Goal: Transaction & Acquisition: Obtain resource

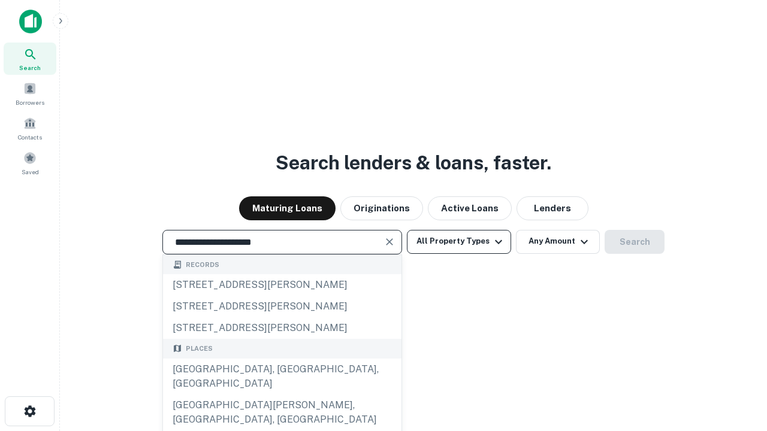
click at [282, 395] on div "[GEOGRAPHIC_DATA], [GEOGRAPHIC_DATA], [GEOGRAPHIC_DATA]" at bounding box center [282, 377] width 238 height 36
click at [459, 241] on button "All Property Types" at bounding box center [459, 242] width 104 height 24
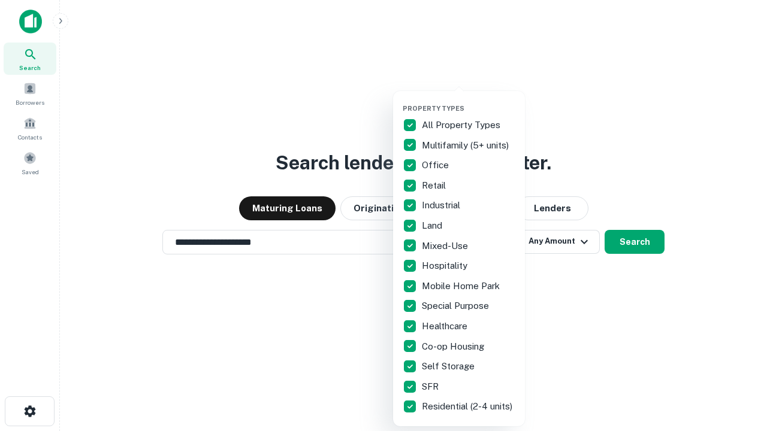
type input "**********"
click at [468, 101] on button "button" at bounding box center [469, 101] width 132 height 1
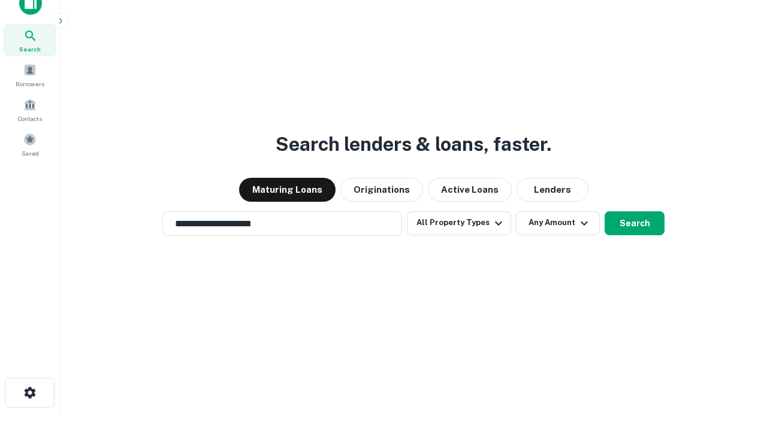
scroll to position [7, 144]
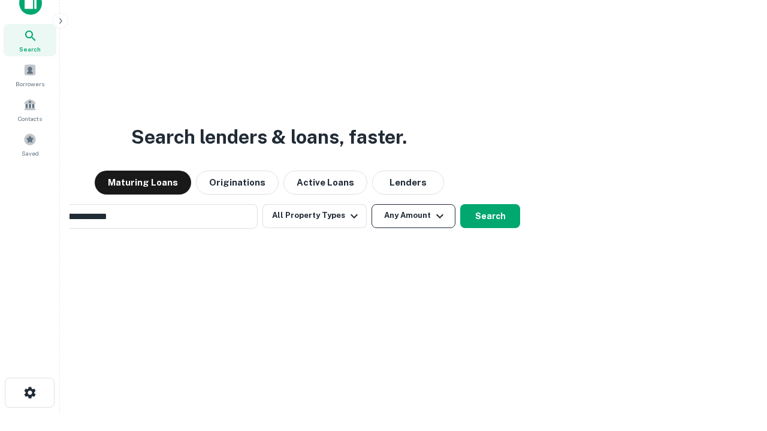
click at [371, 204] on button "Any Amount" at bounding box center [413, 216] width 84 height 24
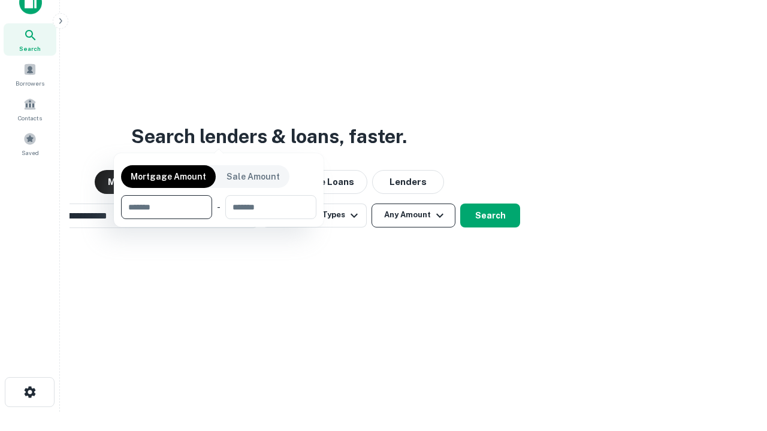
scroll to position [86, 339]
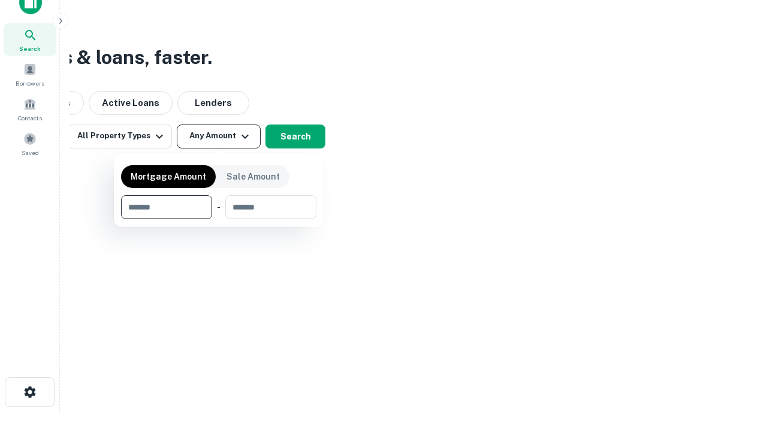
type input "*******"
click at [219, 219] on button "button" at bounding box center [218, 219] width 195 height 1
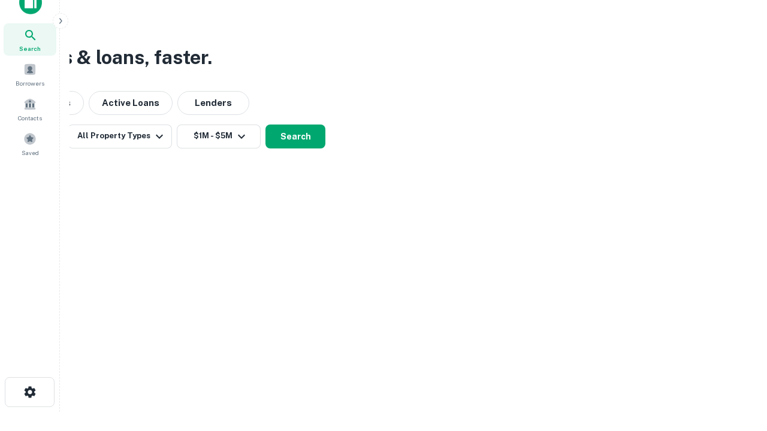
scroll to position [19, 0]
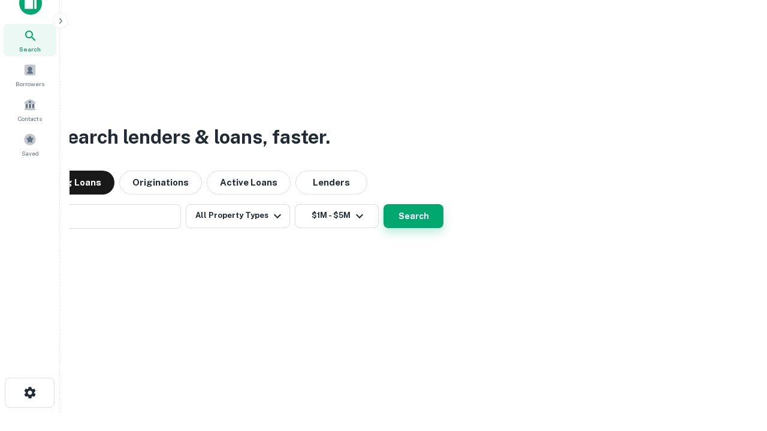
click at [383, 204] on button "Search" at bounding box center [413, 216] width 60 height 24
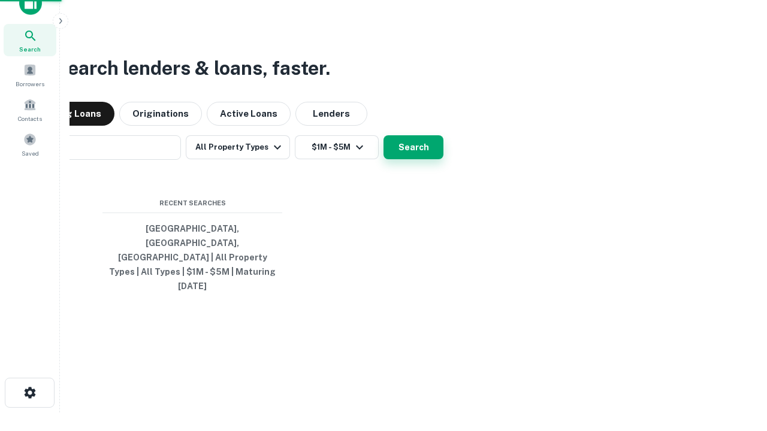
scroll to position [19, 0]
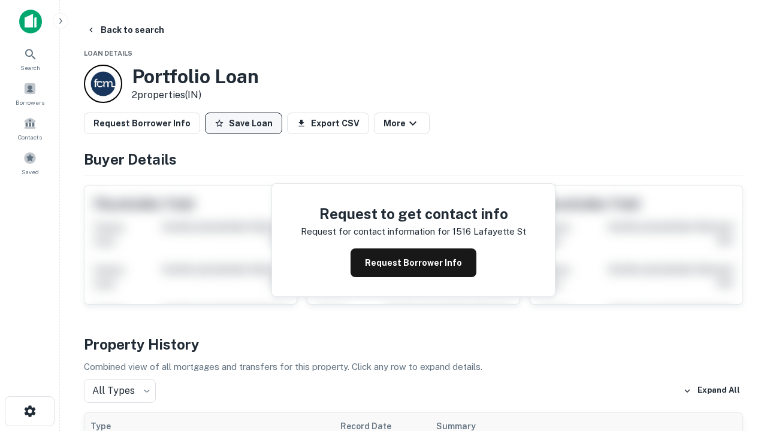
click at [243, 123] on button "Save Loan" at bounding box center [243, 124] width 77 height 22
click at [246, 123] on button "Loan Saved" at bounding box center [246, 124] width 83 height 22
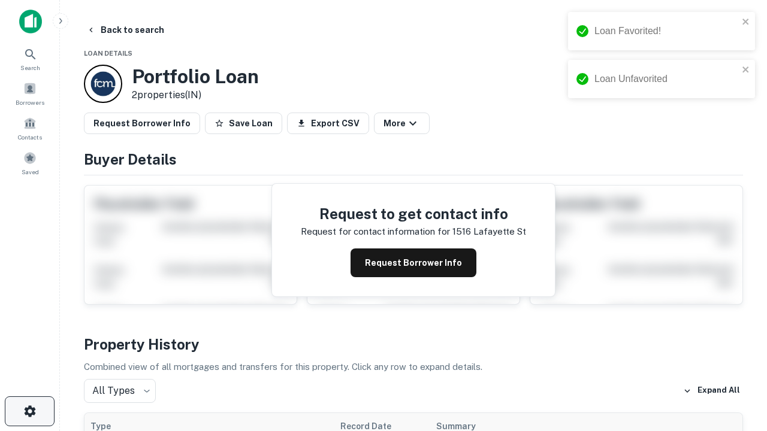
click at [29, 412] on icon "button" at bounding box center [30, 411] width 14 height 14
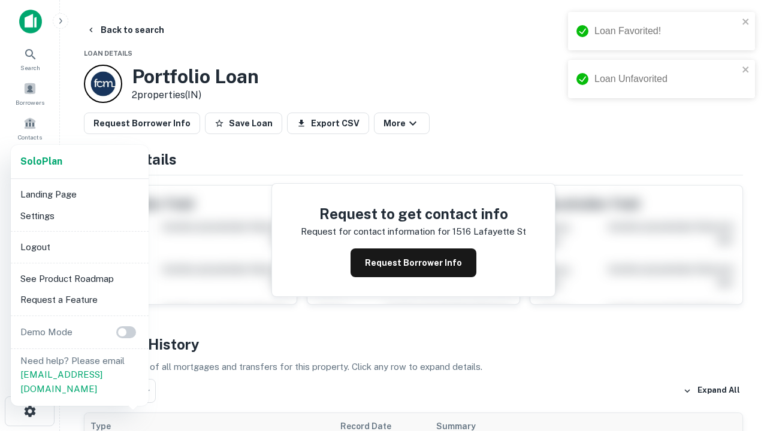
click at [79, 247] on li "Logout" at bounding box center [80, 248] width 128 height 22
